Goal: Task Accomplishment & Management: Use online tool/utility

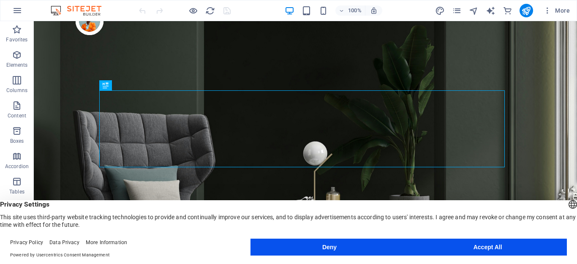
click at [524, 247] on button "Accept All" at bounding box center [488, 247] width 159 height 17
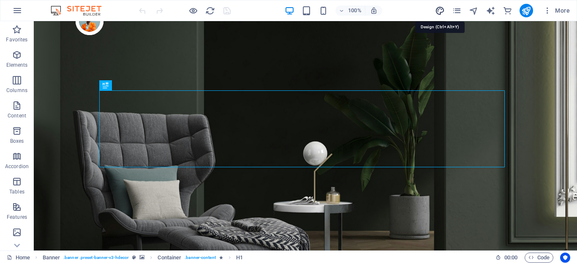
click at [443, 11] on icon "design" at bounding box center [440, 11] width 10 height 10
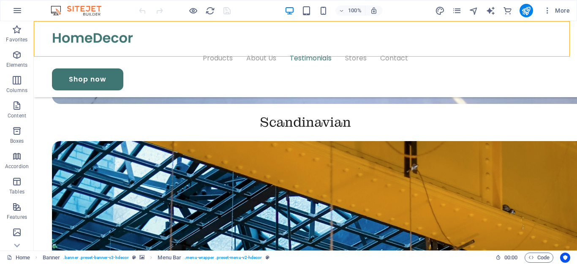
scroll to position [1714, 0]
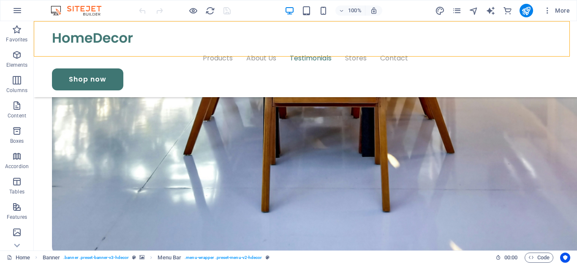
click at [5, 10] on div "100% More" at bounding box center [288, 10] width 577 height 20
click at [16, 13] on icon "button" at bounding box center [17, 10] width 10 height 10
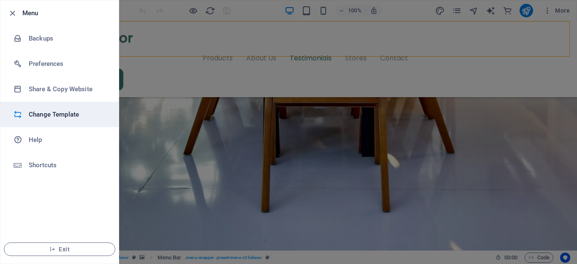
click at [44, 114] on h6 "Change Template" at bounding box center [68, 114] width 78 height 10
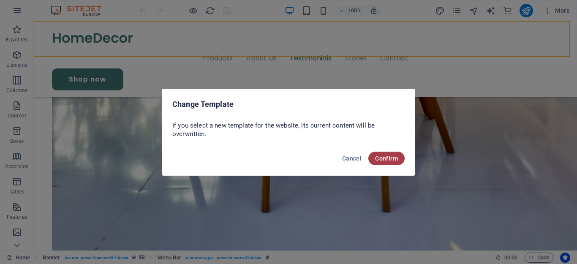
click at [393, 160] on span "Confirm" at bounding box center [386, 158] width 23 height 7
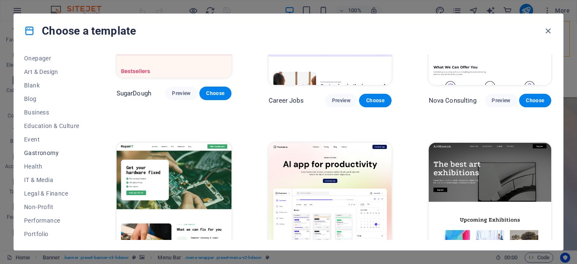
scroll to position [85, 0]
click at [30, 99] on span "Blog" at bounding box center [51, 98] width 55 height 7
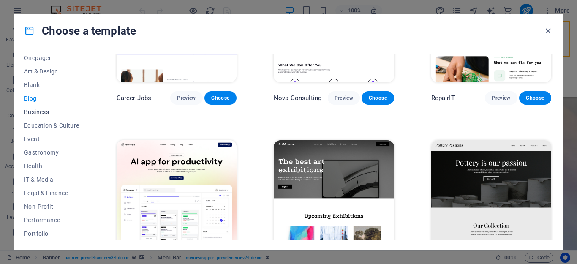
click at [34, 112] on span "Business" at bounding box center [51, 112] width 55 height 7
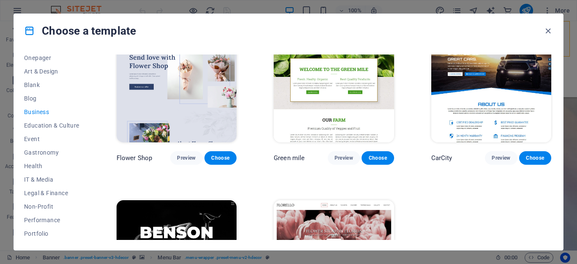
scroll to position [157, 0]
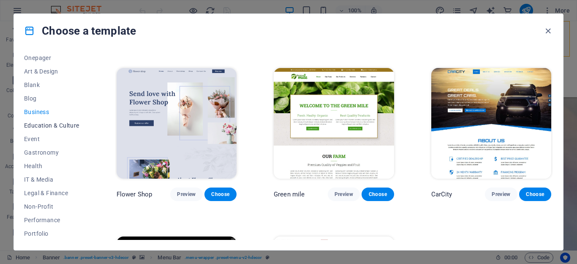
click at [44, 125] on span "Education & Culture" at bounding box center [51, 125] width 55 height 7
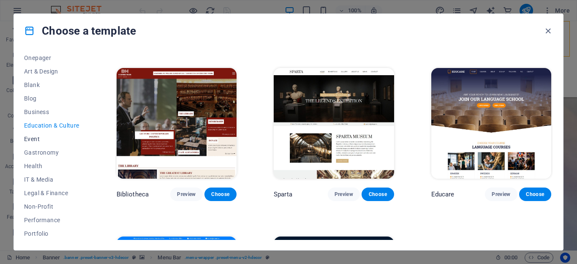
click at [33, 137] on span "Event" at bounding box center [51, 139] width 55 height 7
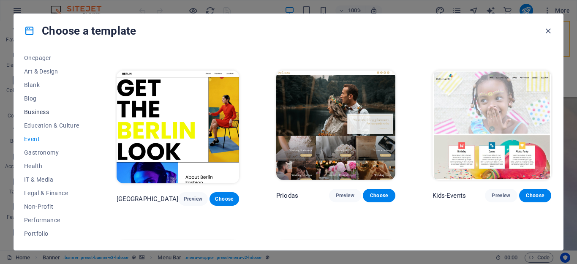
click at [40, 111] on span "Business" at bounding box center [51, 112] width 55 height 7
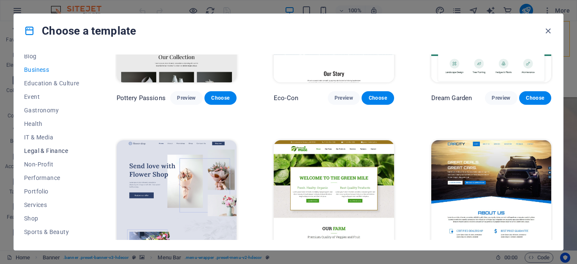
scroll to position [166, 0]
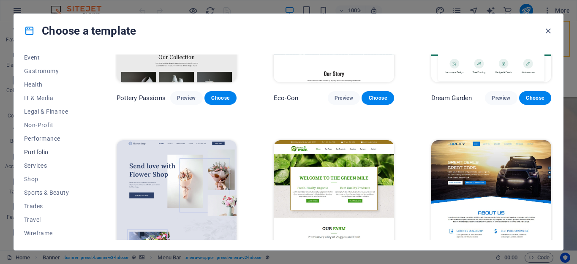
click at [43, 152] on span "Portfolio" at bounding box center [51, 152] width 55 height 7
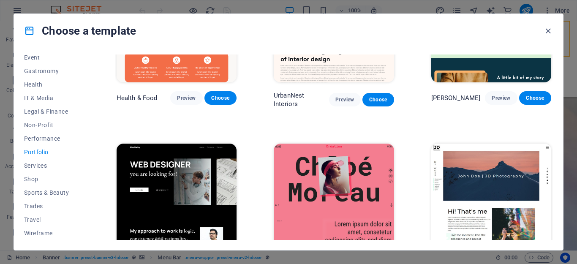
scroll to position [0, 0]
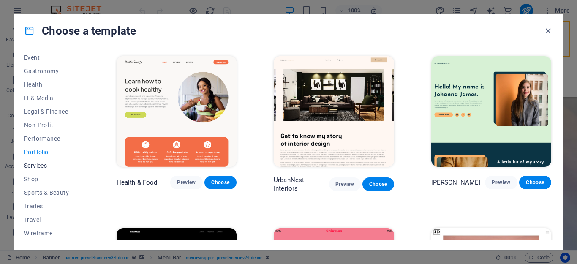
click at [42, 166] on span "Services" at bounding box center [51, 165] width 55 height 7
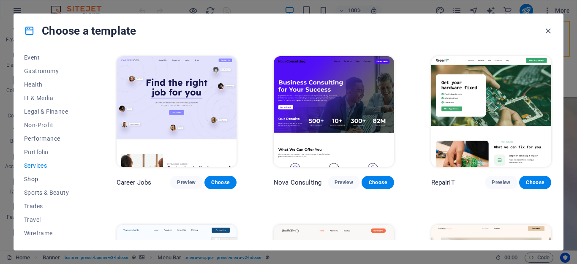
click at [34, 180] on span "Shop" at bounding box center [51, 179] width 55 height 7
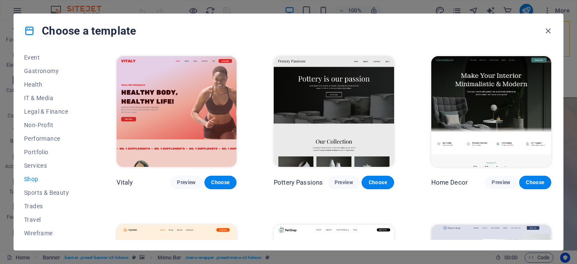
scroll to position [42, 0]
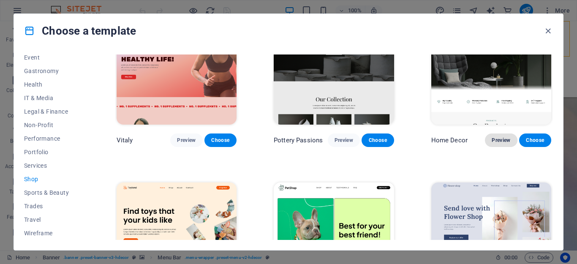
click at [499, 139] on span "Preview" at bounding box center [501, 140] width 19 height 7
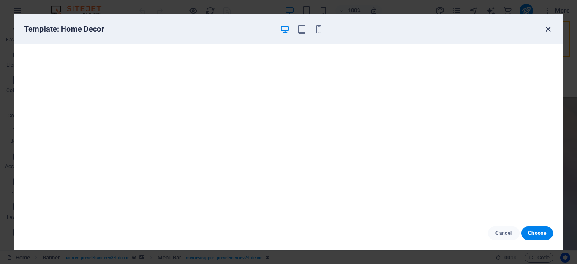
click at [549, 30] on icon "button" at bounding box center [549, 30] width 10 height 10
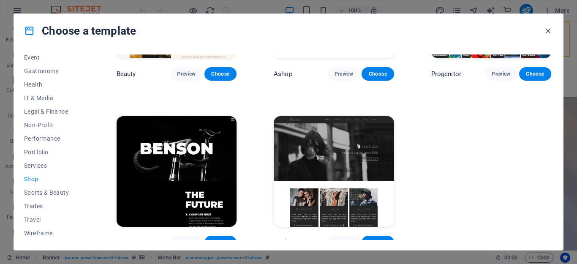
scroll to position [451, 0]
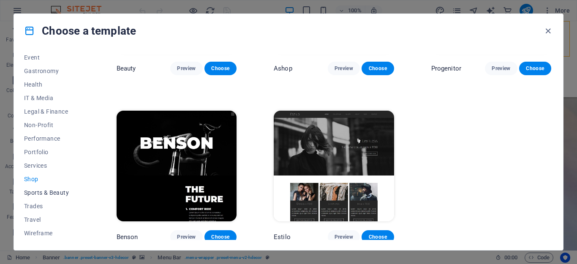
click at [56, 193] on span "Sports & Beauty" at bounding box center [51, 192] width 55 height 7
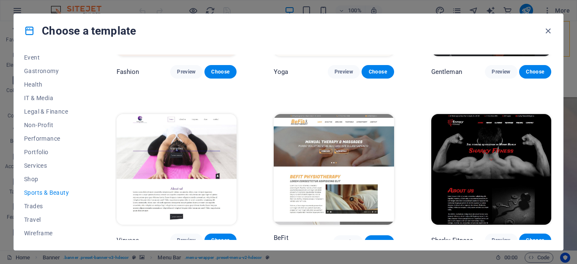
scroll to position [287, 0]
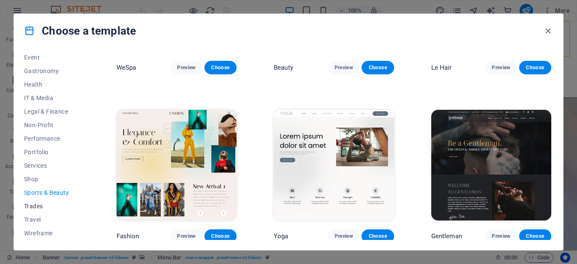
click at [33, 205] on span "Trades" at bounding box center [51, 206] width 55 height 7
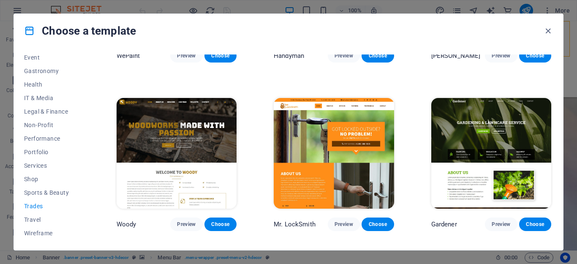
scroll to position [211, 0]
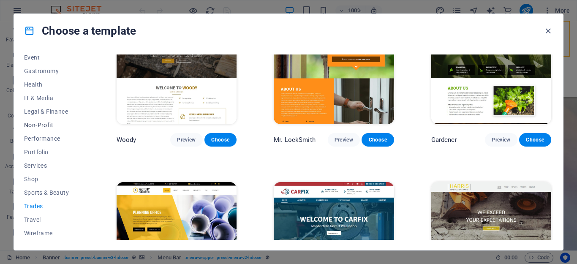
click at [33, 126] on span "Non-Profit" at bounding box center [51, 125] width 55 height 7
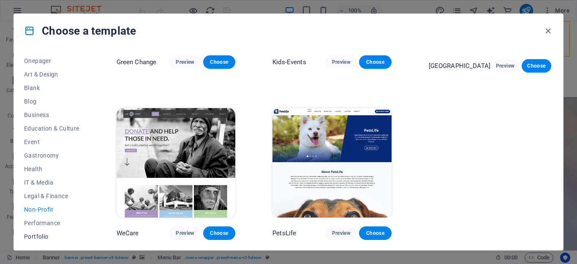
scroll to position [0, 0]
